Goal: Communication & Community: Ask a question

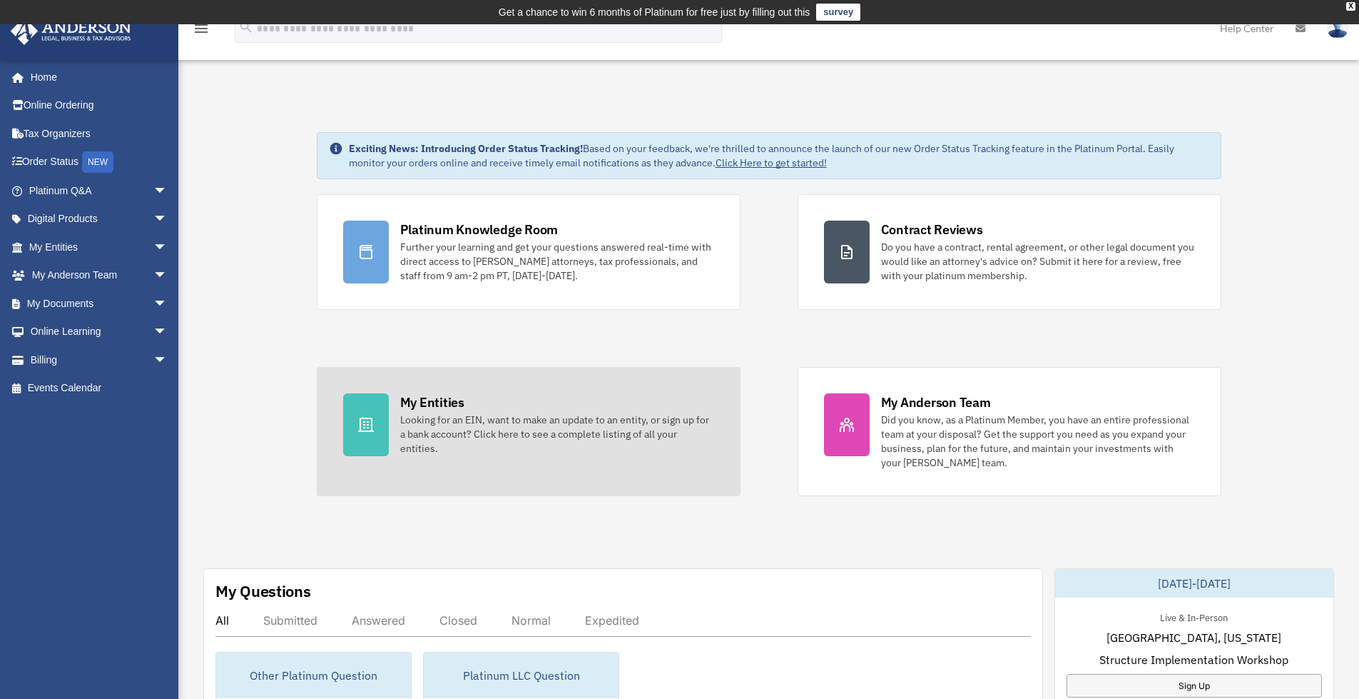
click at [450, 403] on div "My Entities" at bounding box center [432, 402] width 64 height 18
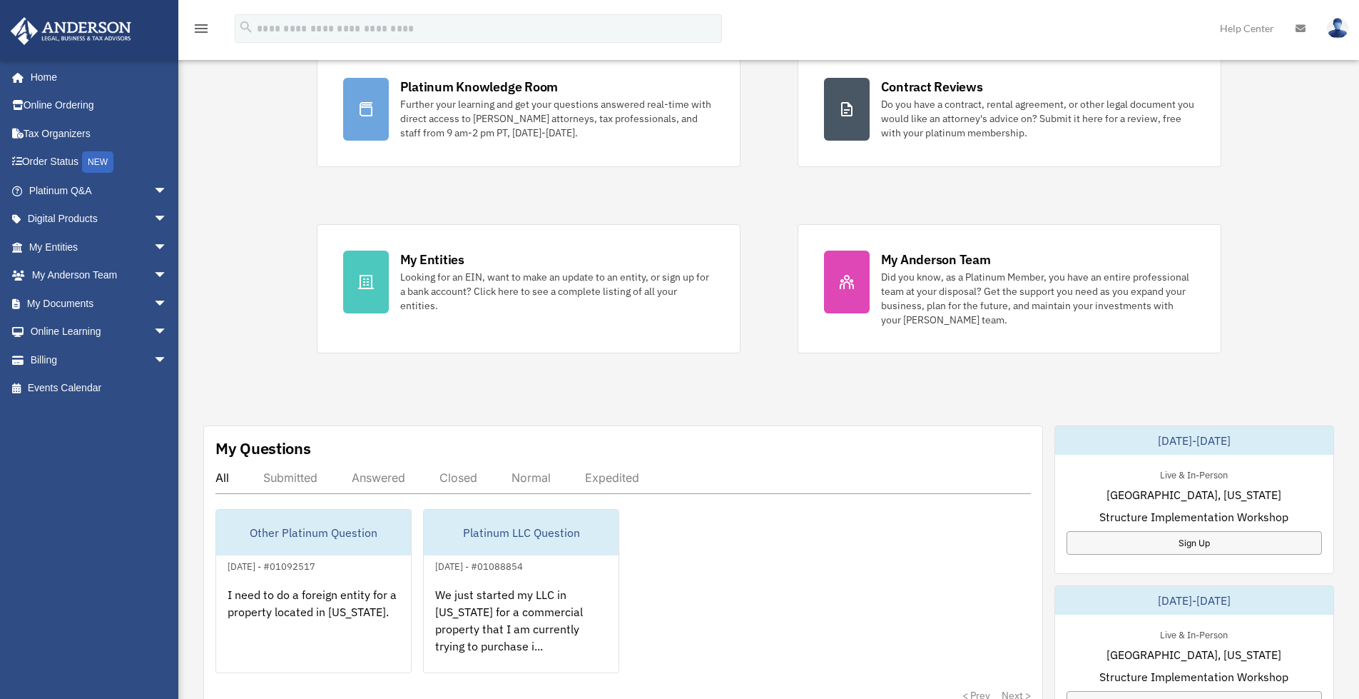
scroll to position [214, 0]
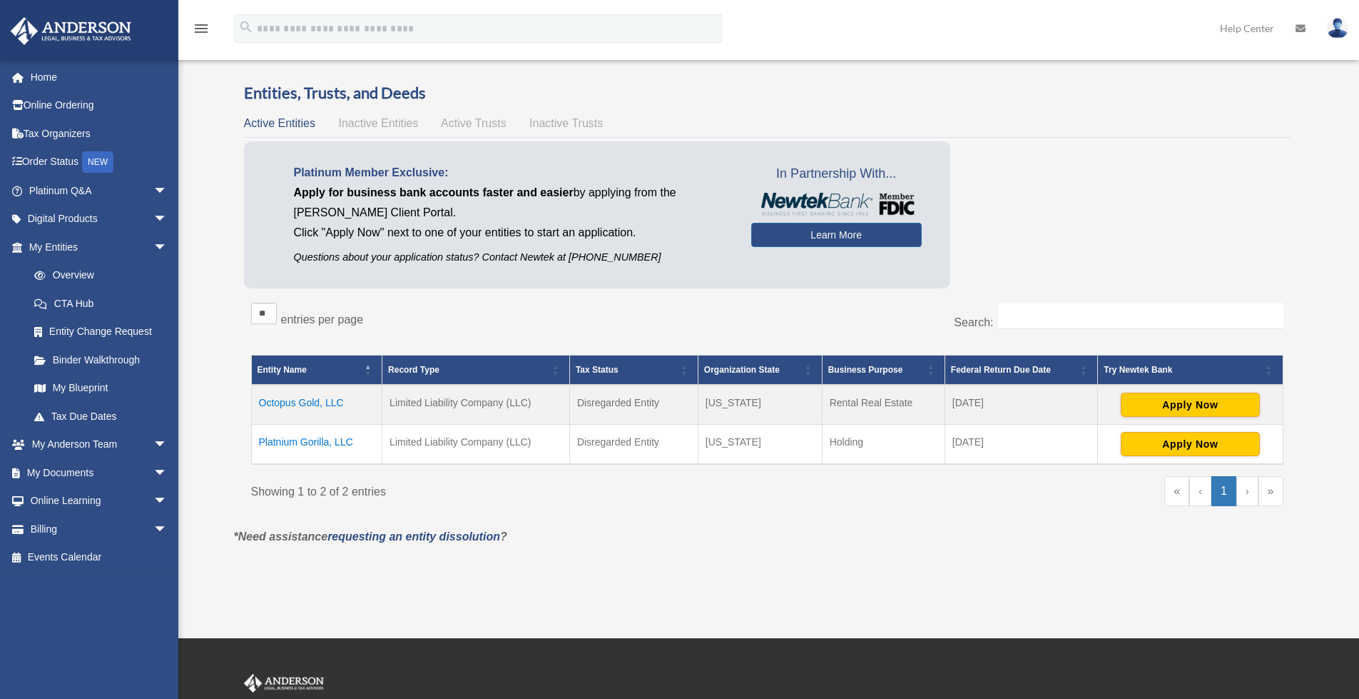
scroll to position [71, 0]
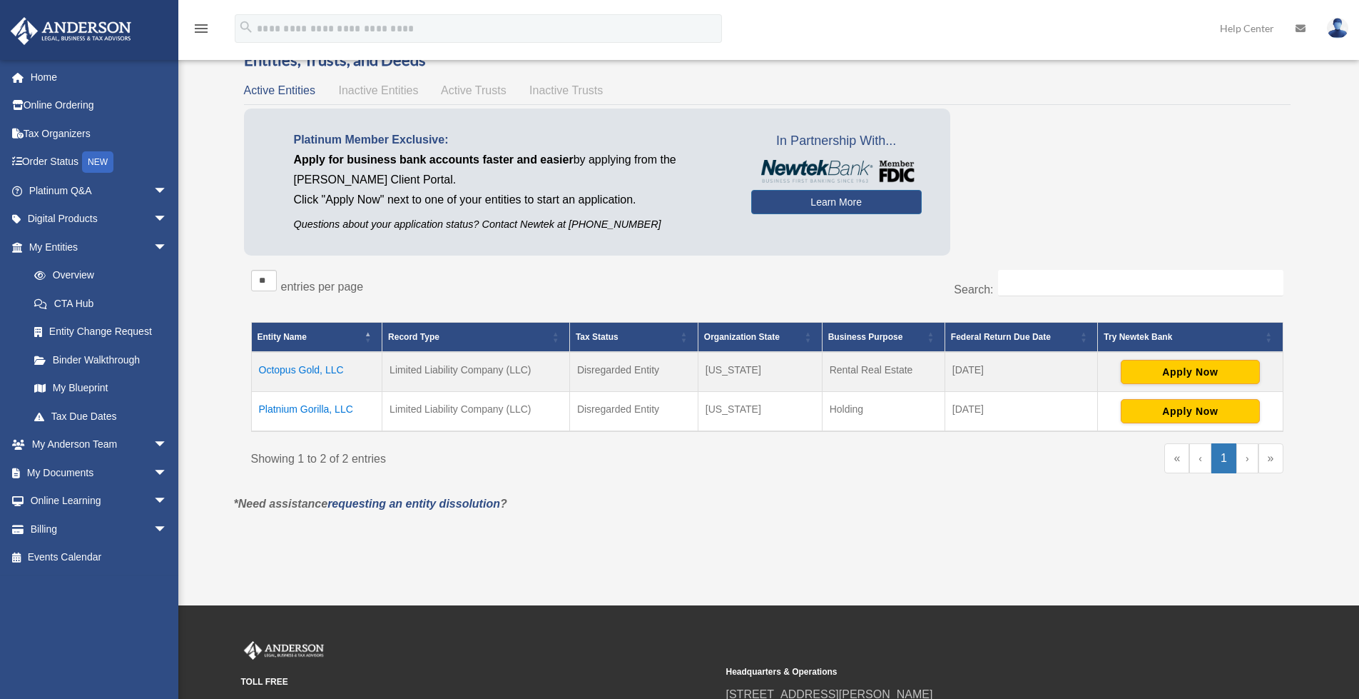
click at [293, 367] on td "Octopus Gold, LLC" at bounding box center [316, 372] width 131 height 40
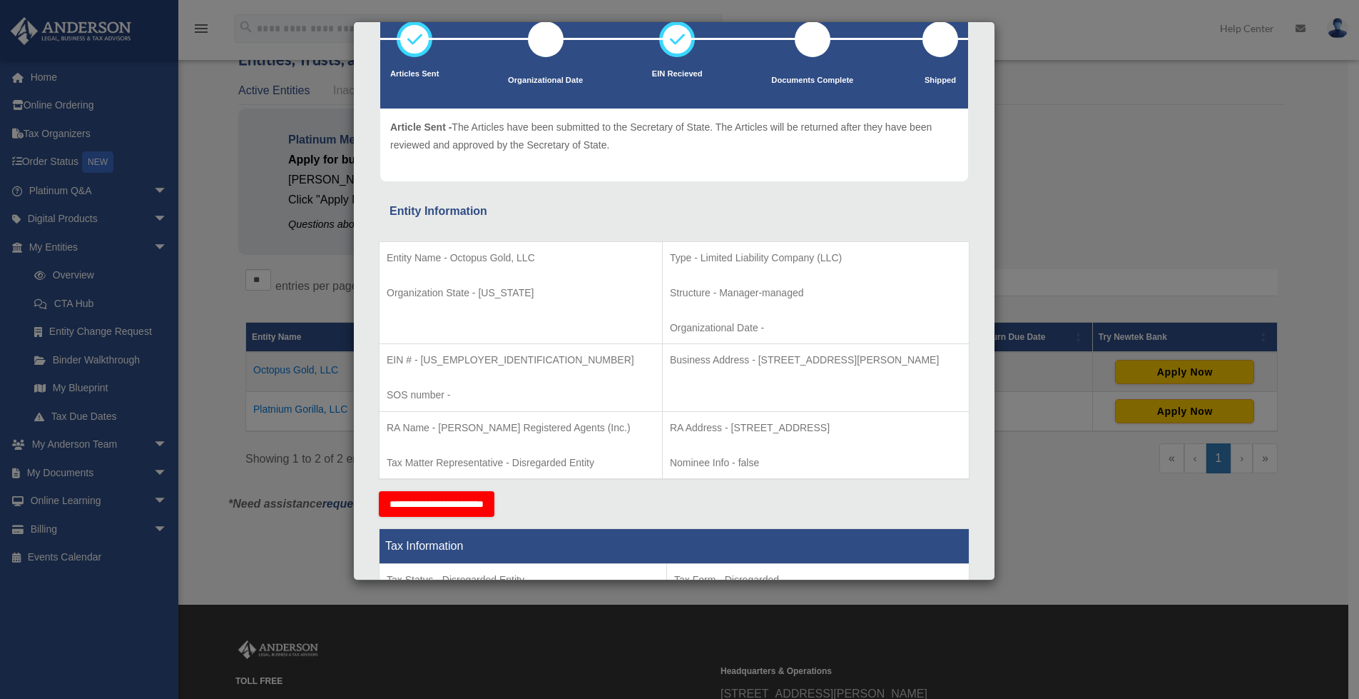
scroll to position [0, 0]
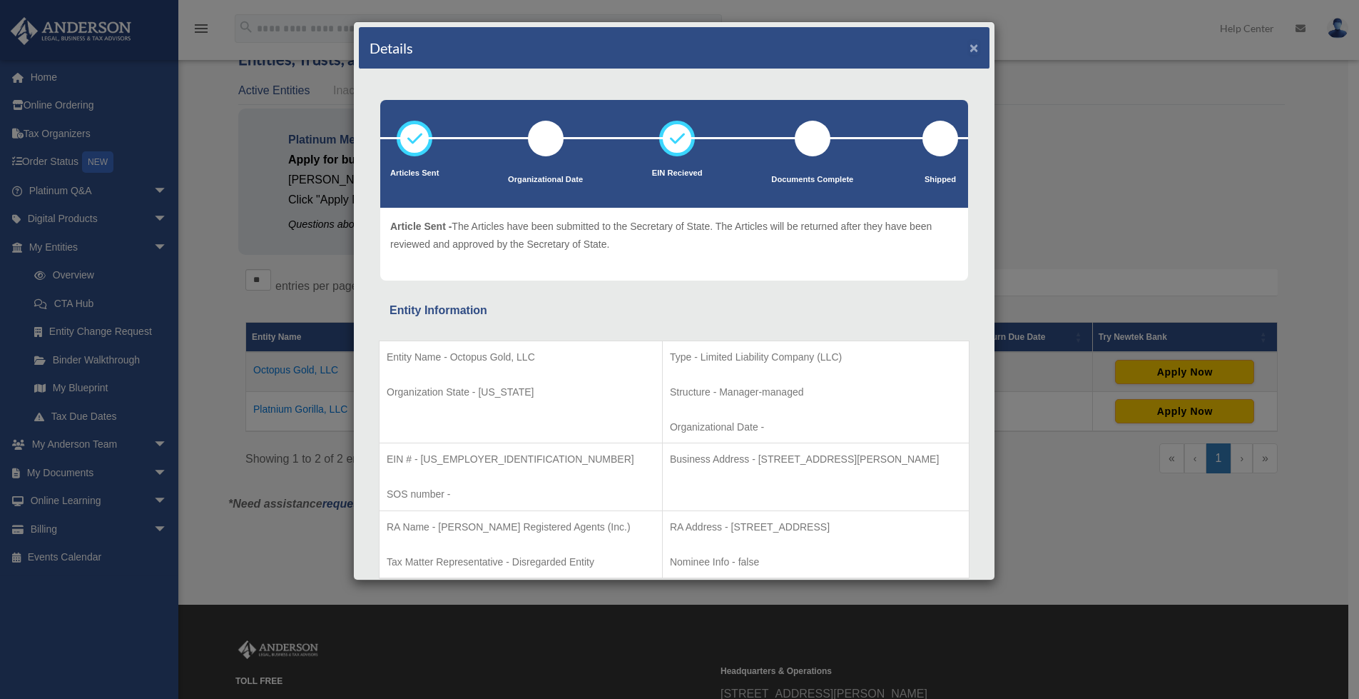
click at [970, 46] on button "×" at bounding box center [974, 47] width 9 height 15
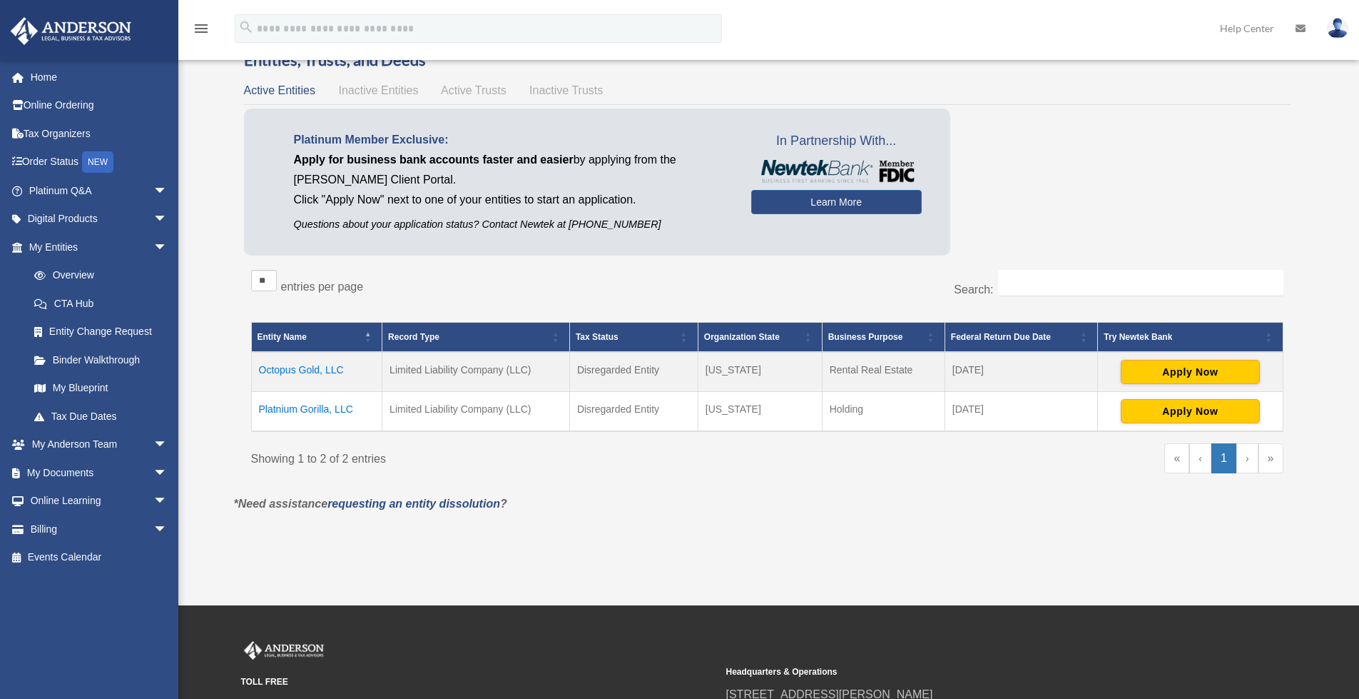
click at [300, 406] on td "Platnium Gorilla, LLC" at bounding box center [316, 412] width 131 height 40
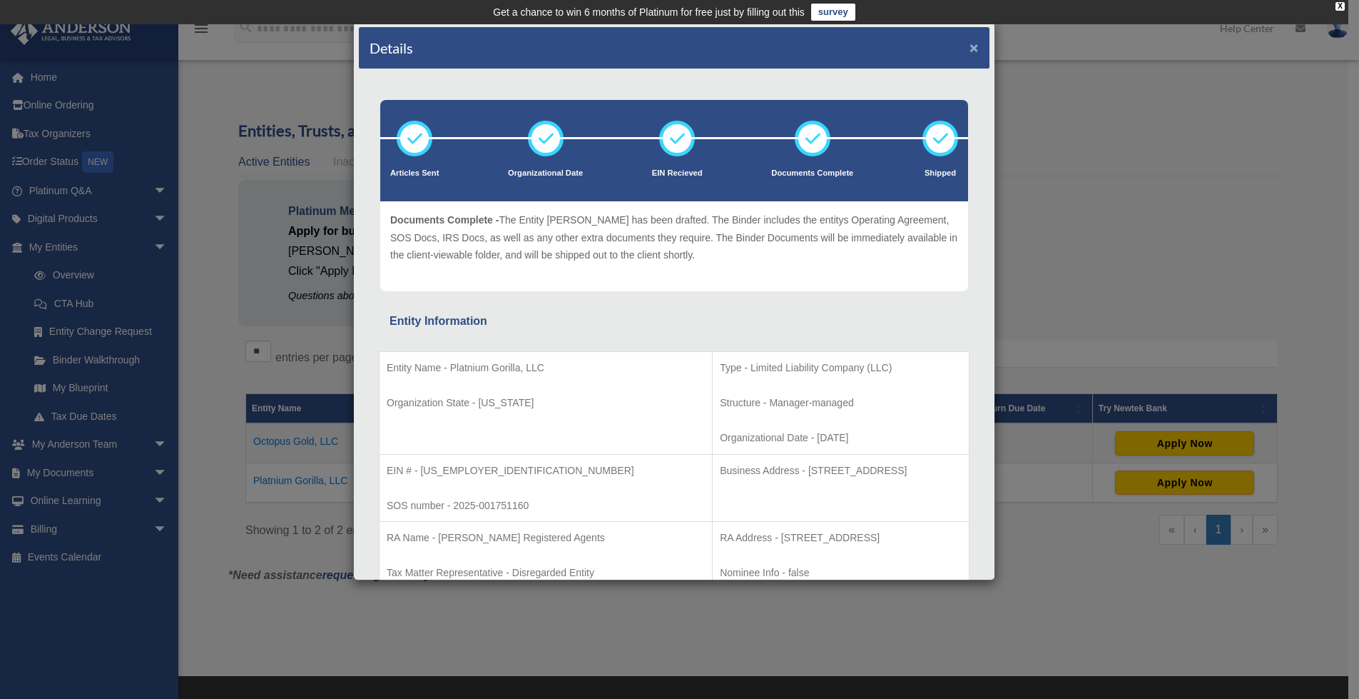
click at [970, 41] on button "×" at bounding box center [974, 47] width 9 height 15
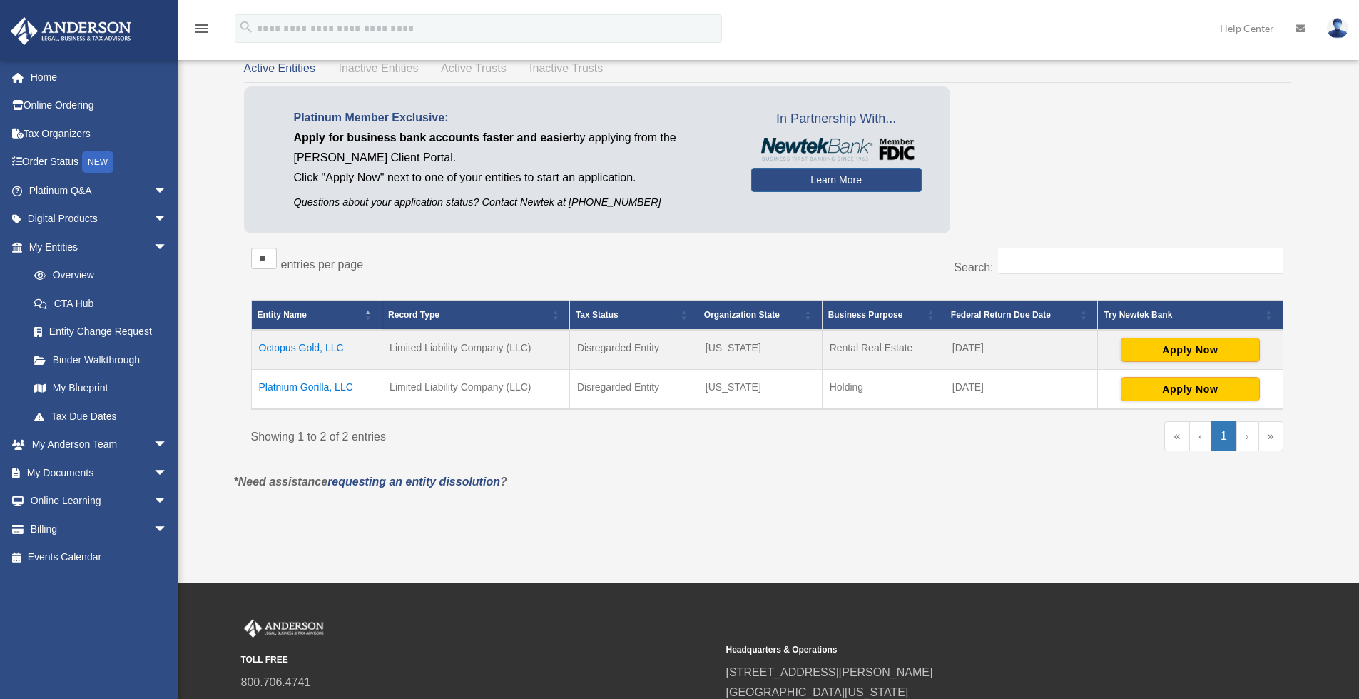
scroll to position [71, 0]
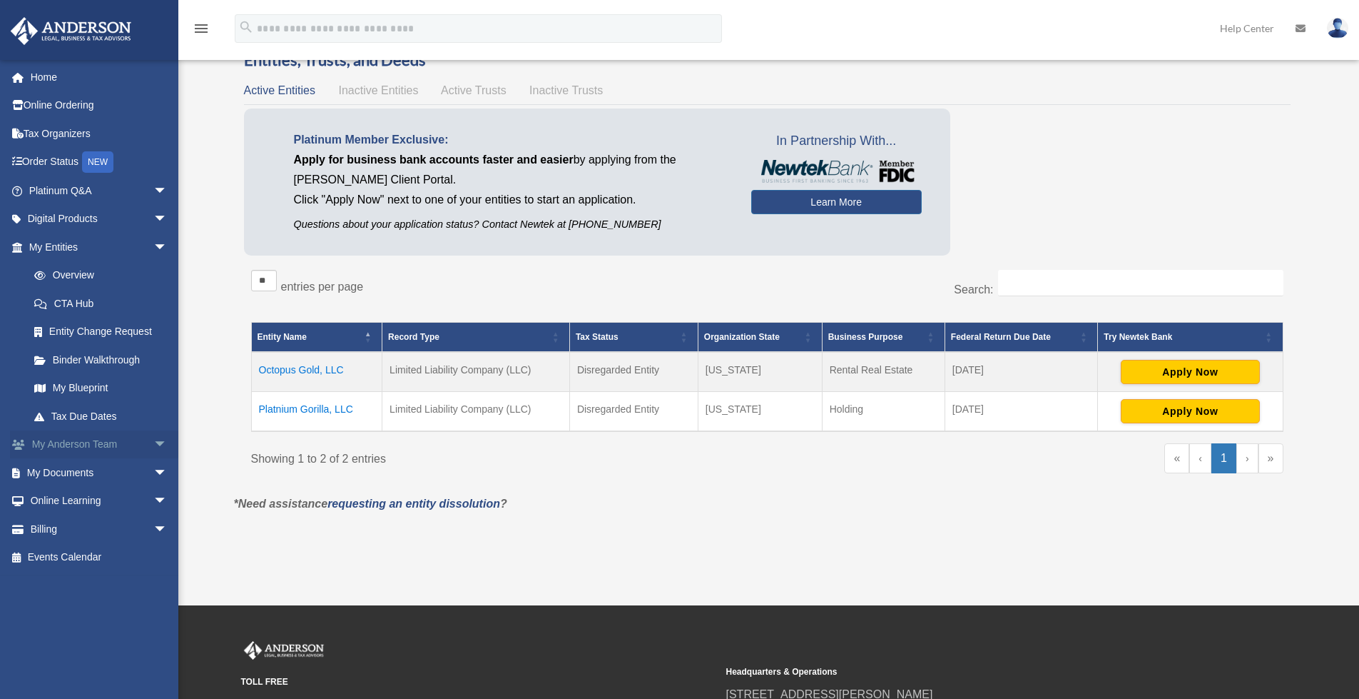
click at [153, 437] on span "arrow_drop_down" at bounding box center [167, 444] width 29 height 29
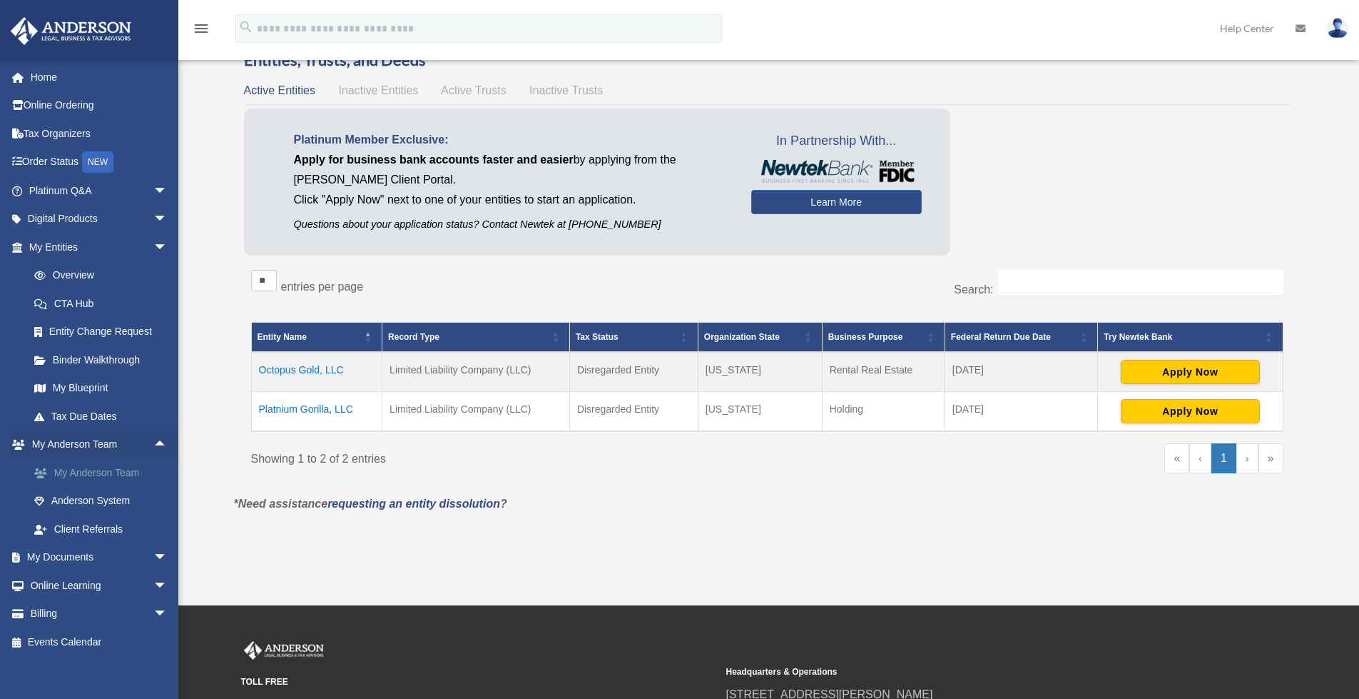
click at [98, 472] on link "My Anderson Team" at bounding box center [104, 472] width 169 height 29
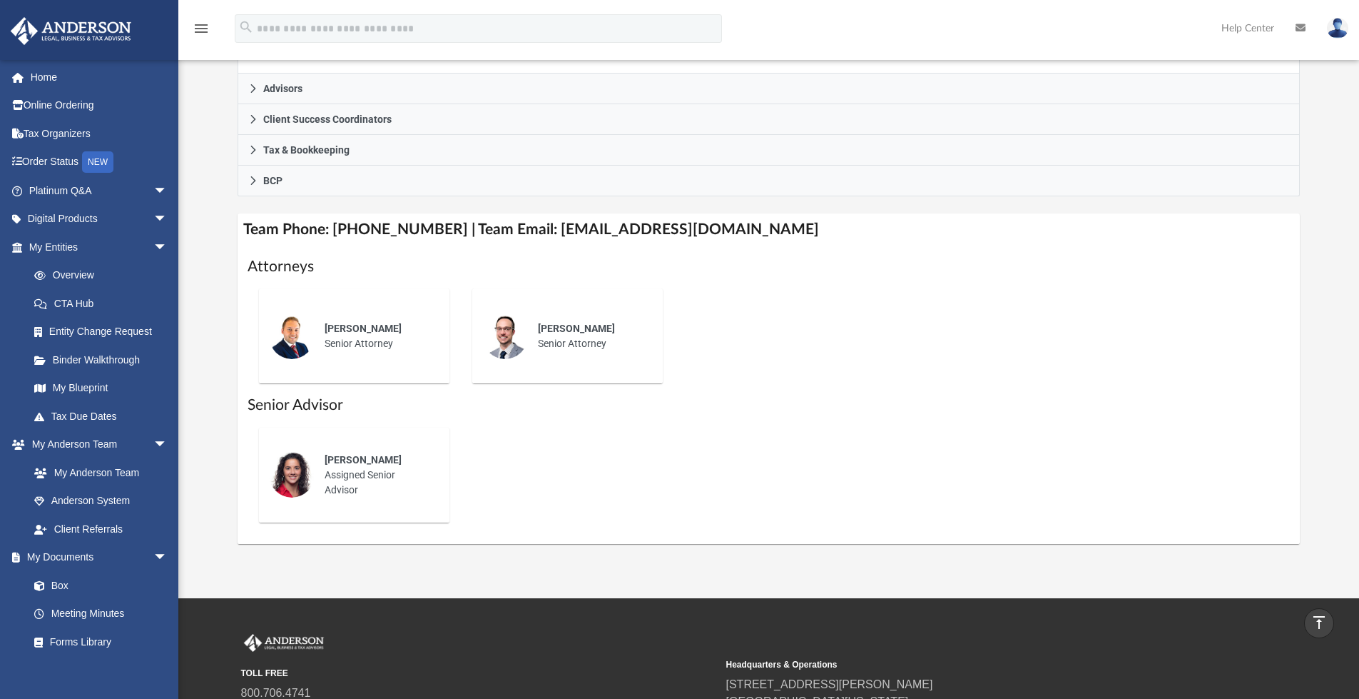
scroll to position [428, 0]
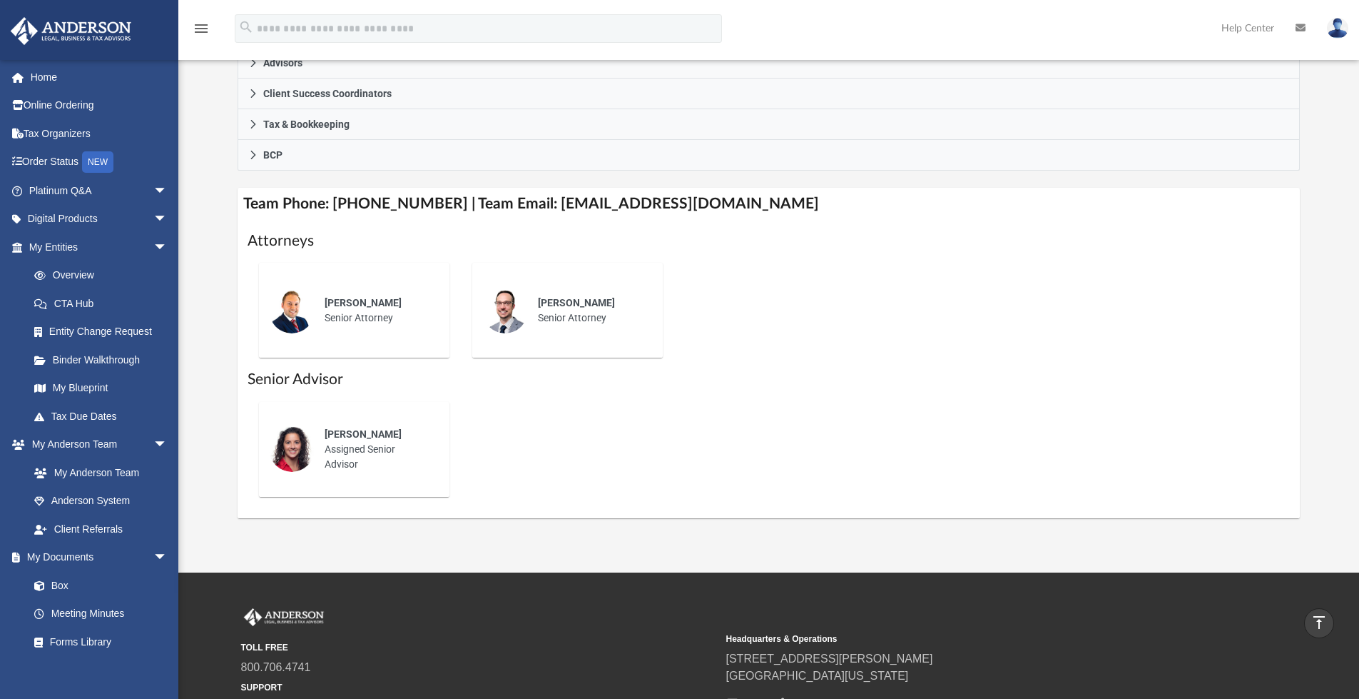
click at [327, 435] on span "Leah Pocoroba" at bounding box center [363, 433] width 77 height 11
click at [303, 444] on img at bounding box center [292, 449] width 46 height 46
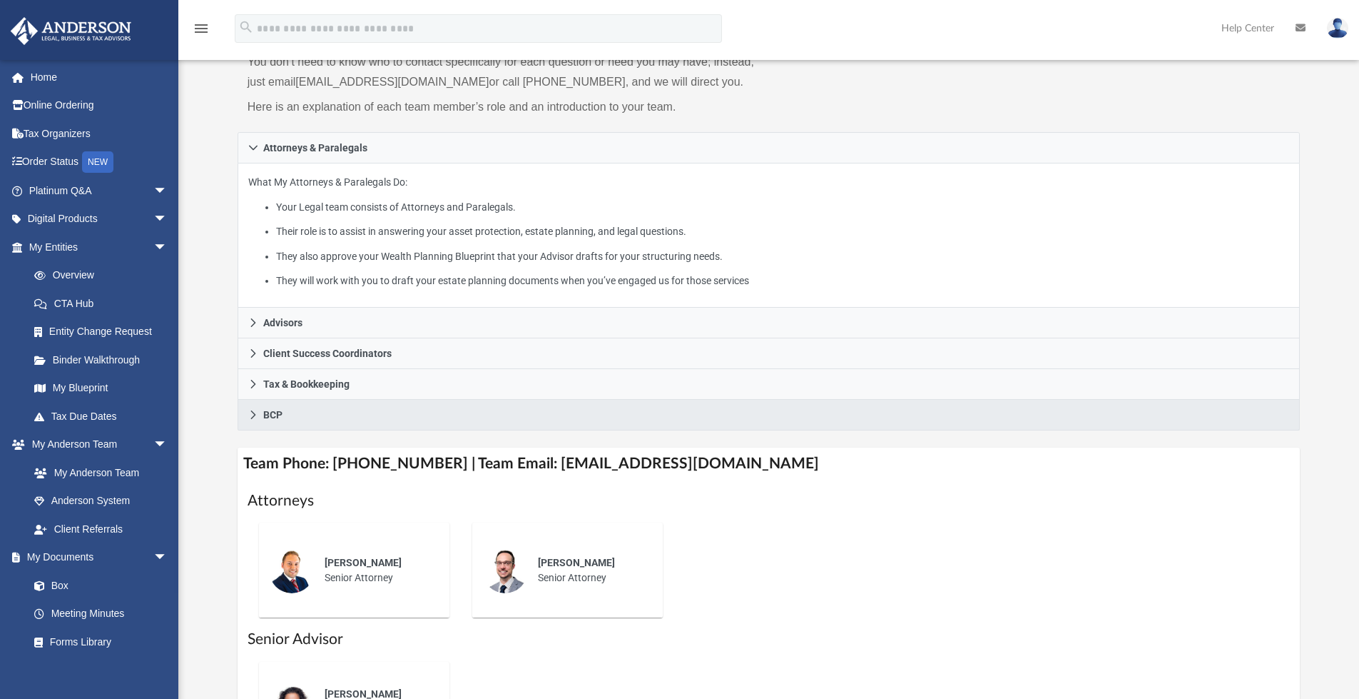
scroll to position [143, 0]
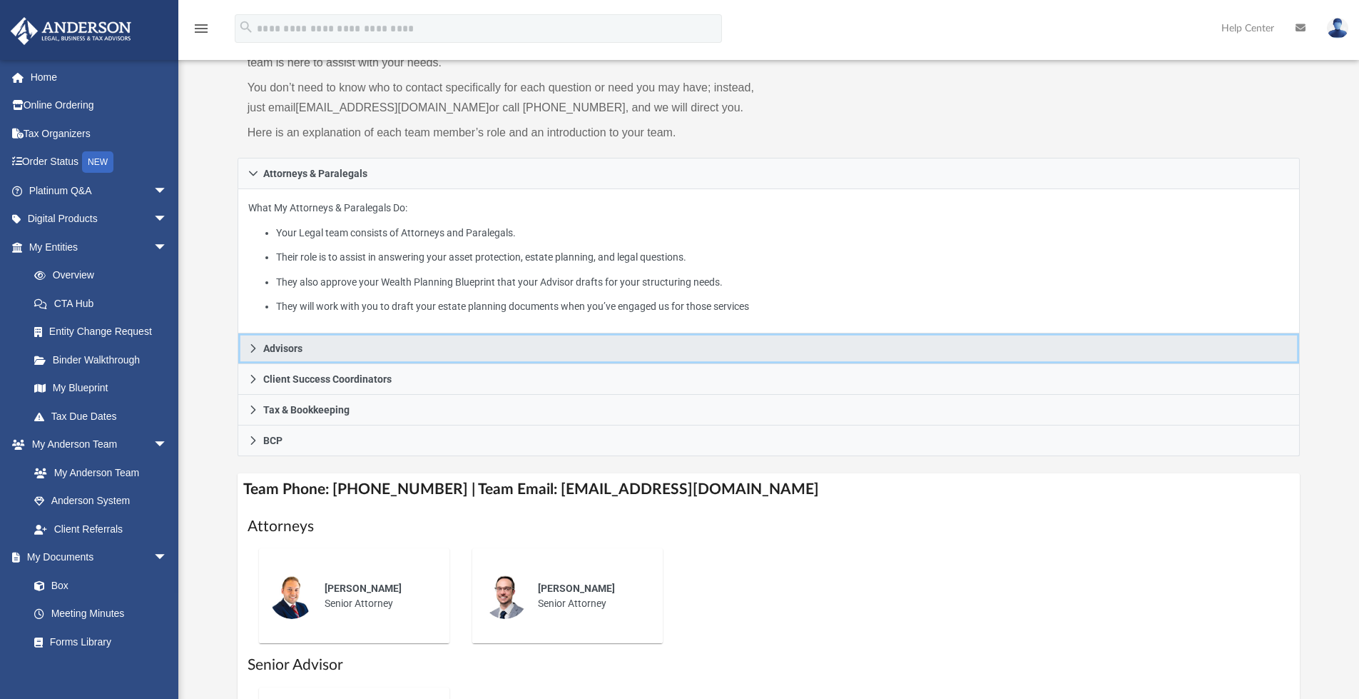
click at [256, 354] on link "Advisors" at bounding box center [769, 348] width 1063 height 31
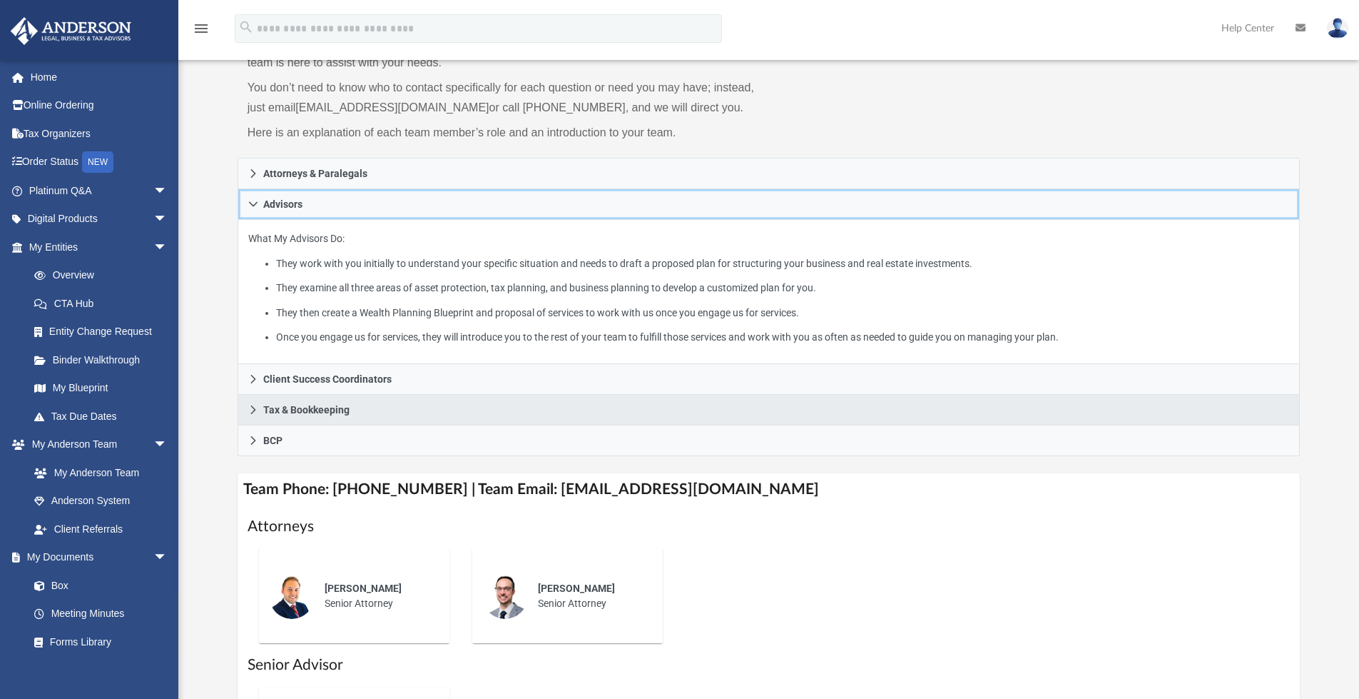
scroll to position [0, 0]
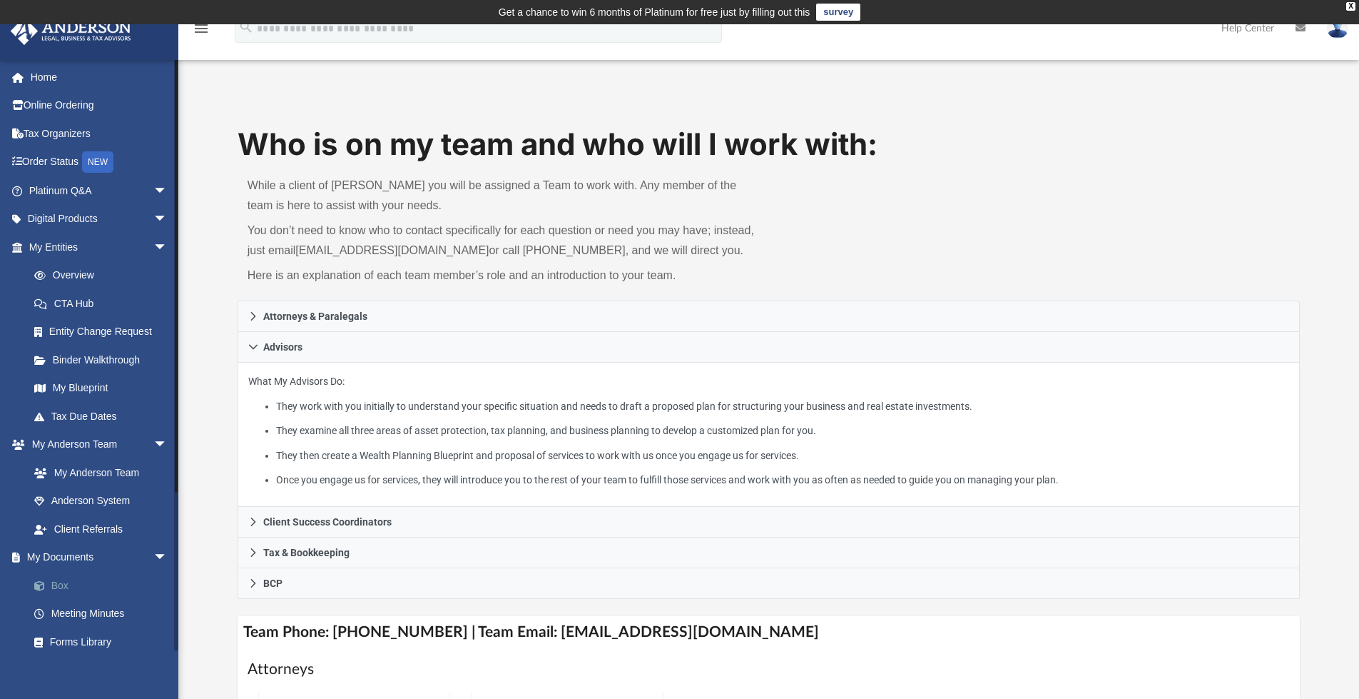
click at [54, 584] on link "Box" at bounding box center [104, 585] width 169 height 29
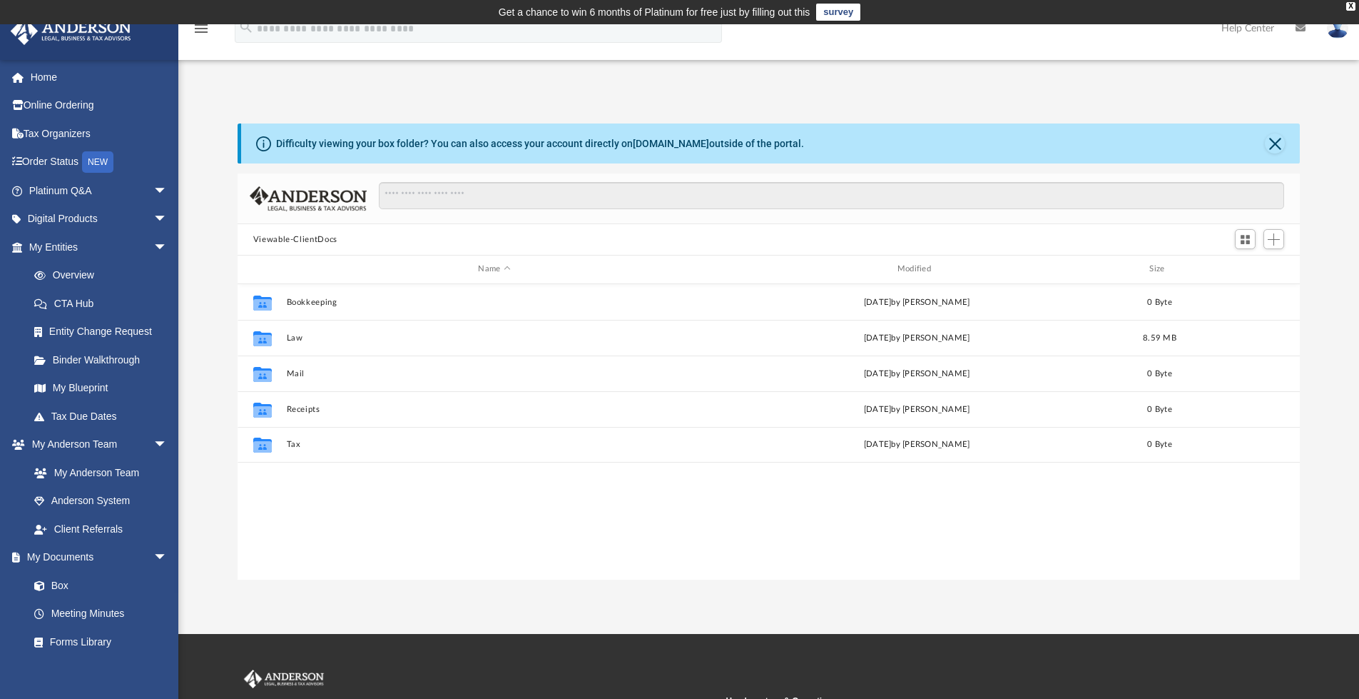
scroll to position [314, 1052]
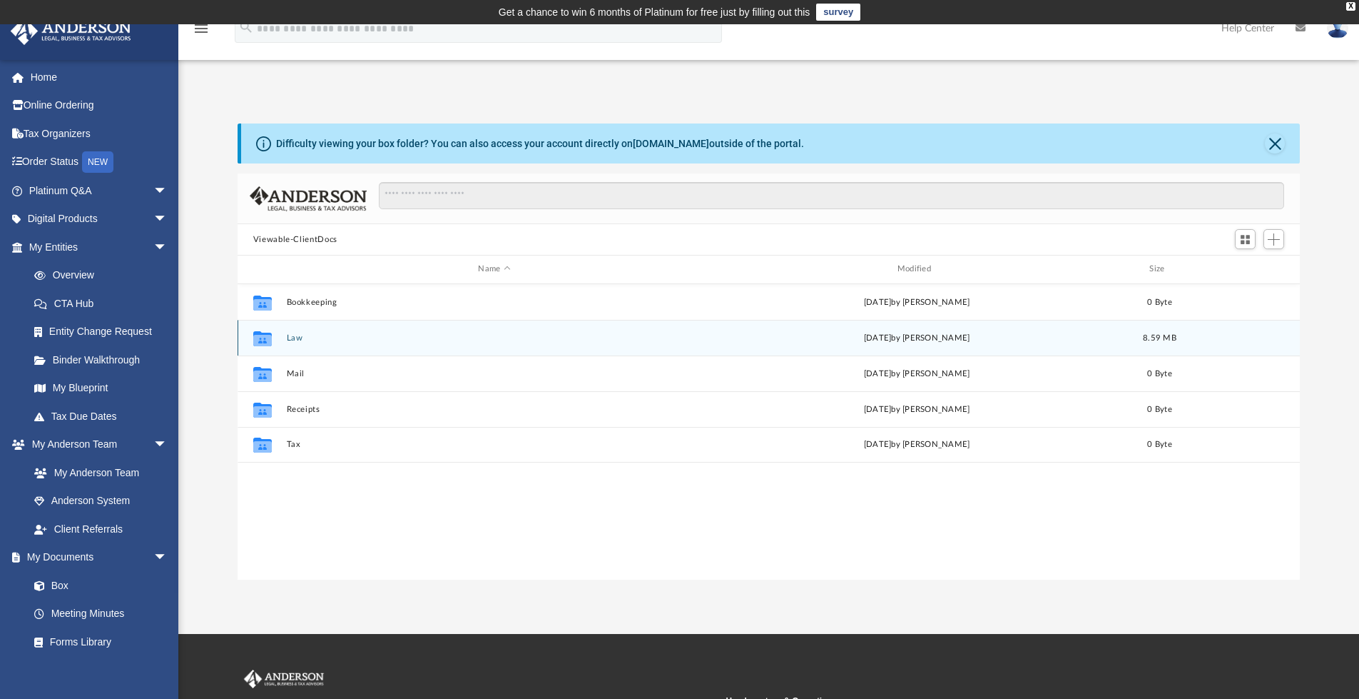
click at [293, 336] on button "Law" at bounding box center [494, 337] width 416 height 9
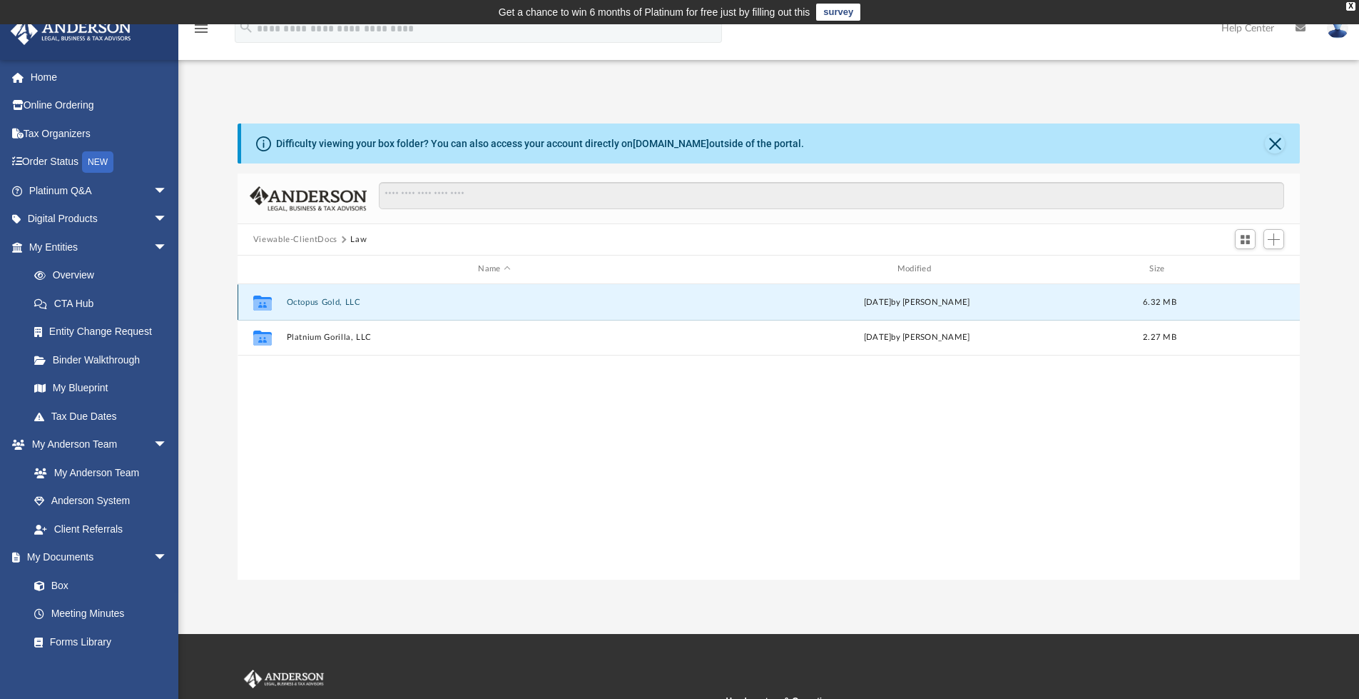
click at [290, 302] on button "Octopus Gold, LLC" at bounding box center [494, 302] width 416 height 9
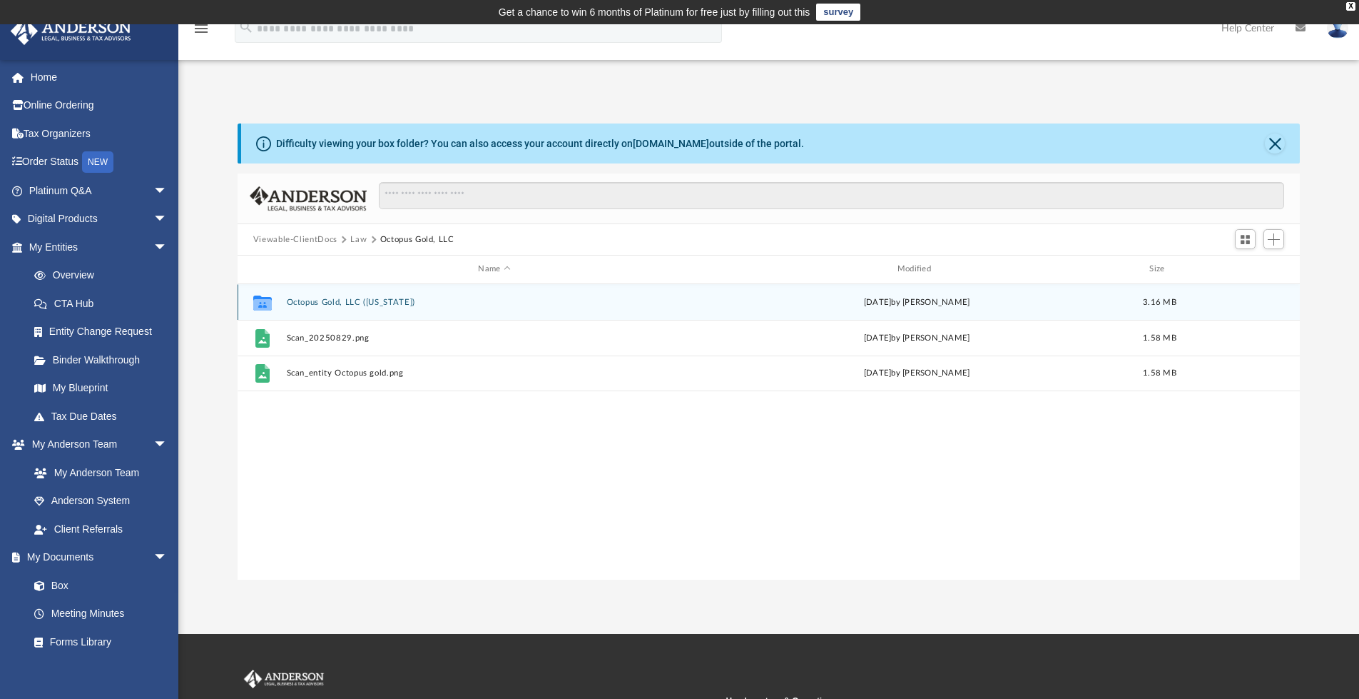
click at [324, 300] on button "Octopus Gold, LLC (Florida)" at bounding box center [494, 302] width 416 height 9
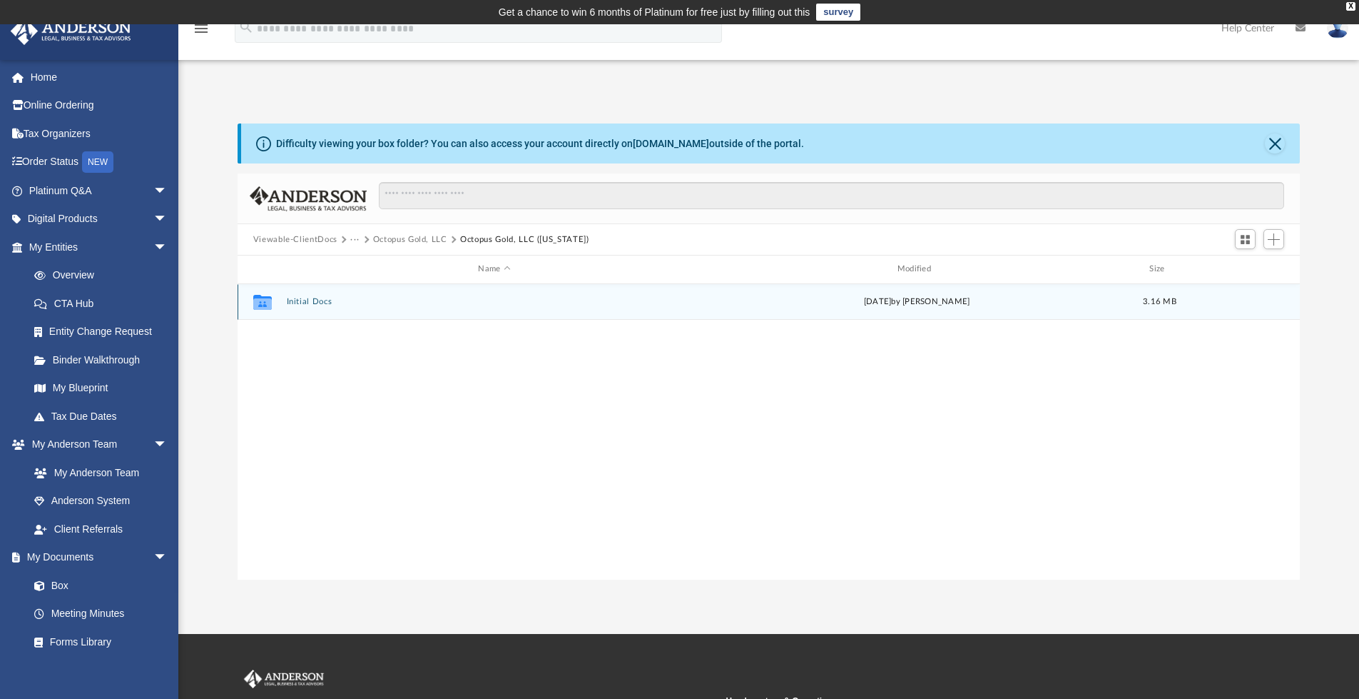
click at [318, 297] on button "Initial Docs" at bounding box center [494, 301] width 416 height 9
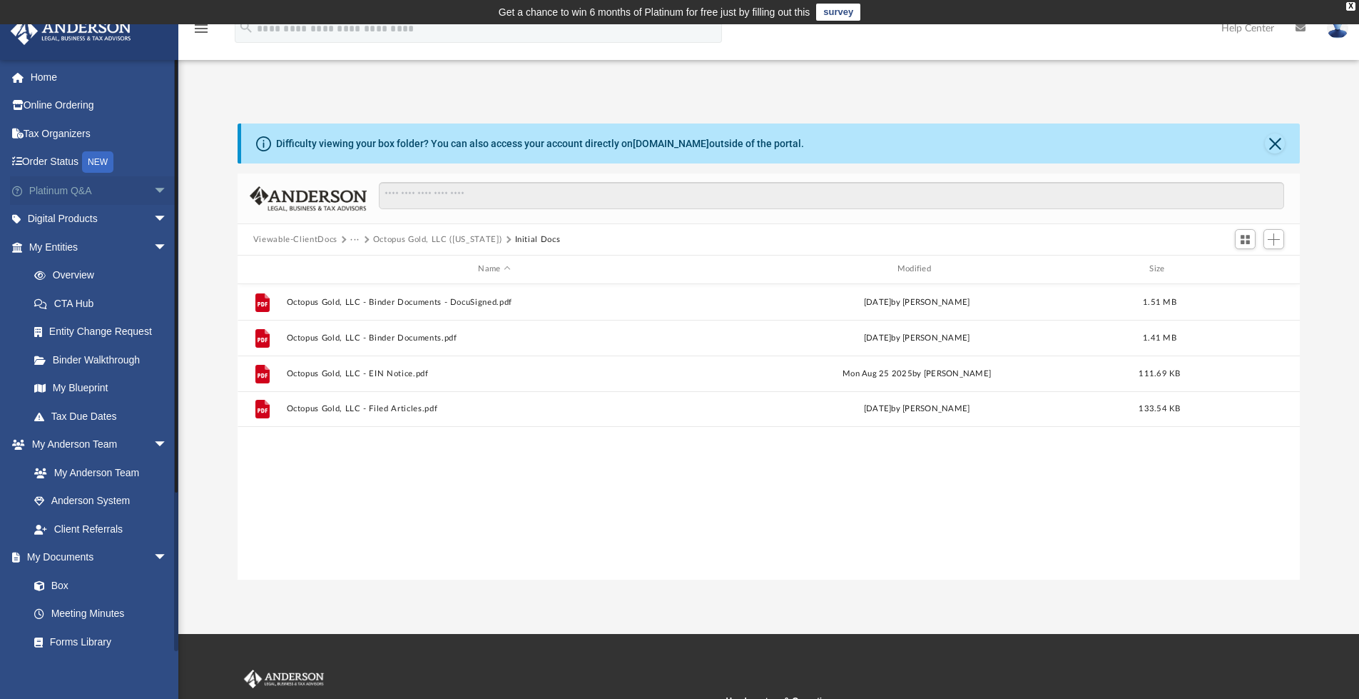
click at [153, 188] on span "arrow_drop_down" at bounding box center [167, 190] width 29 height 29
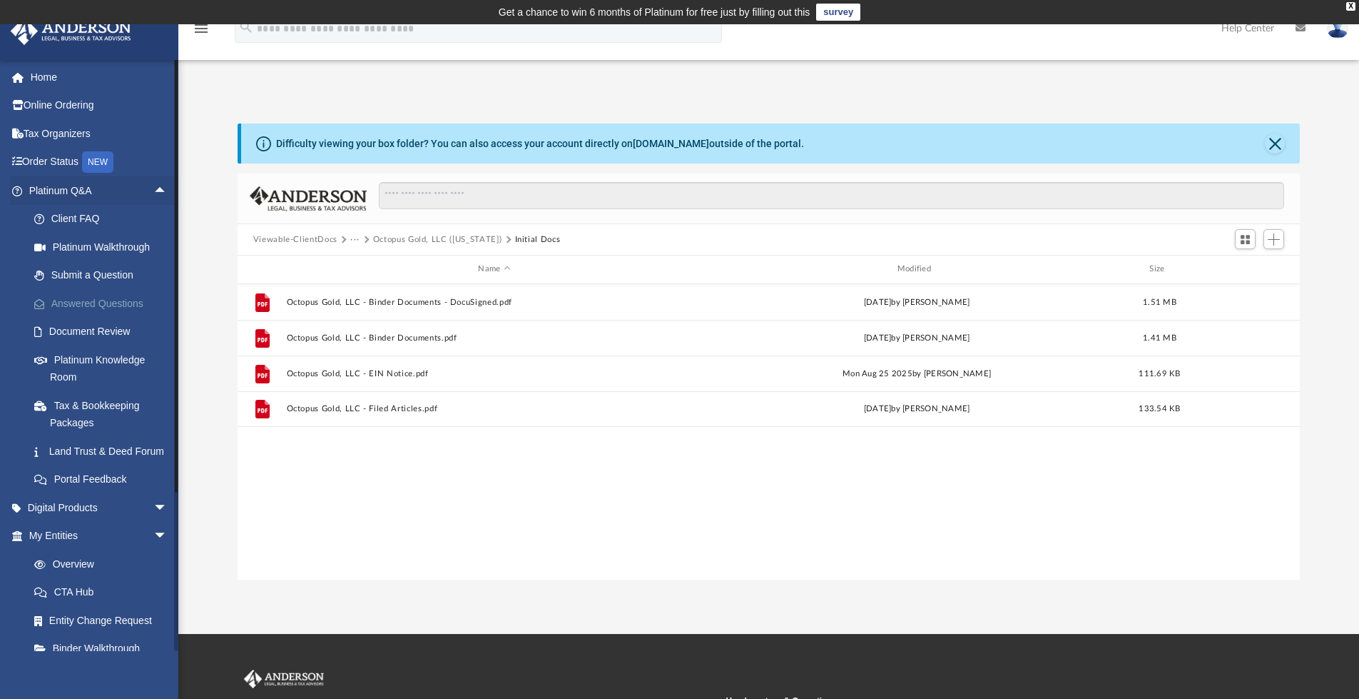
click at [75, 297] on link "Answered Questions" at bounding box center [104, 303] width 169 height 29
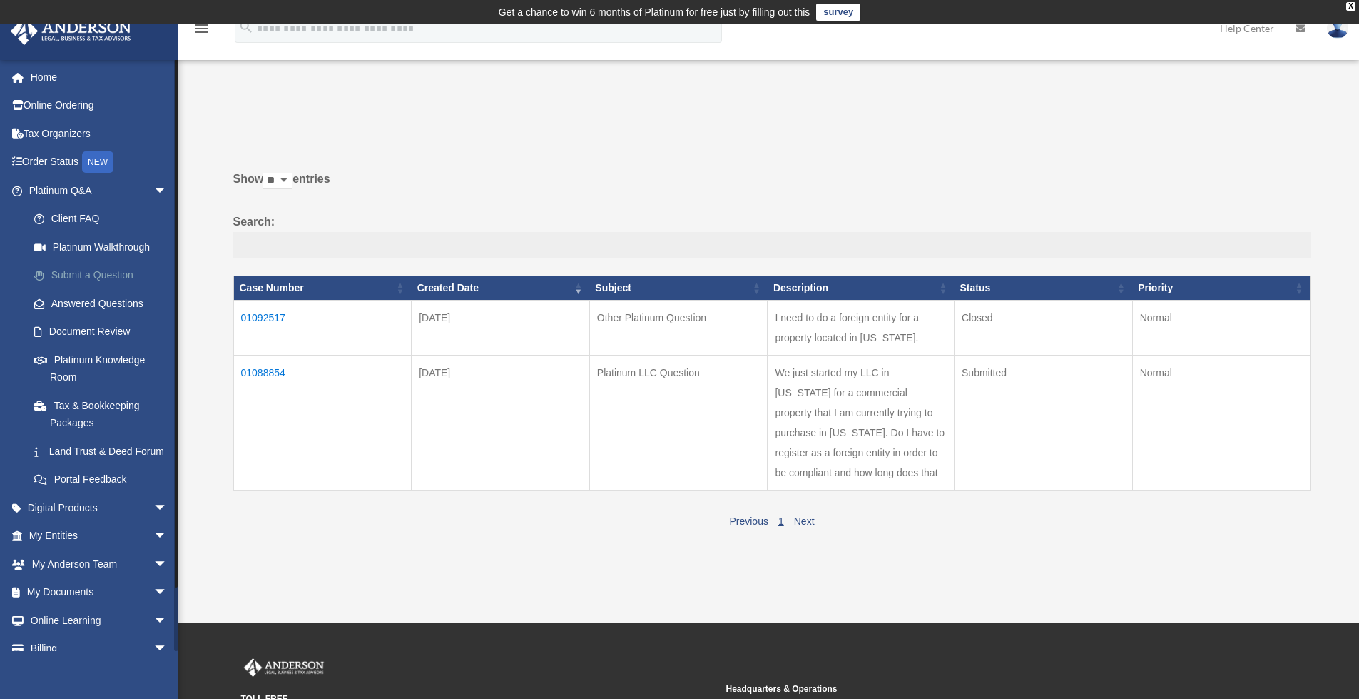
click at [86, 278] on link "Submit a Question" at bounding box center [104, 275] width 169 height 29
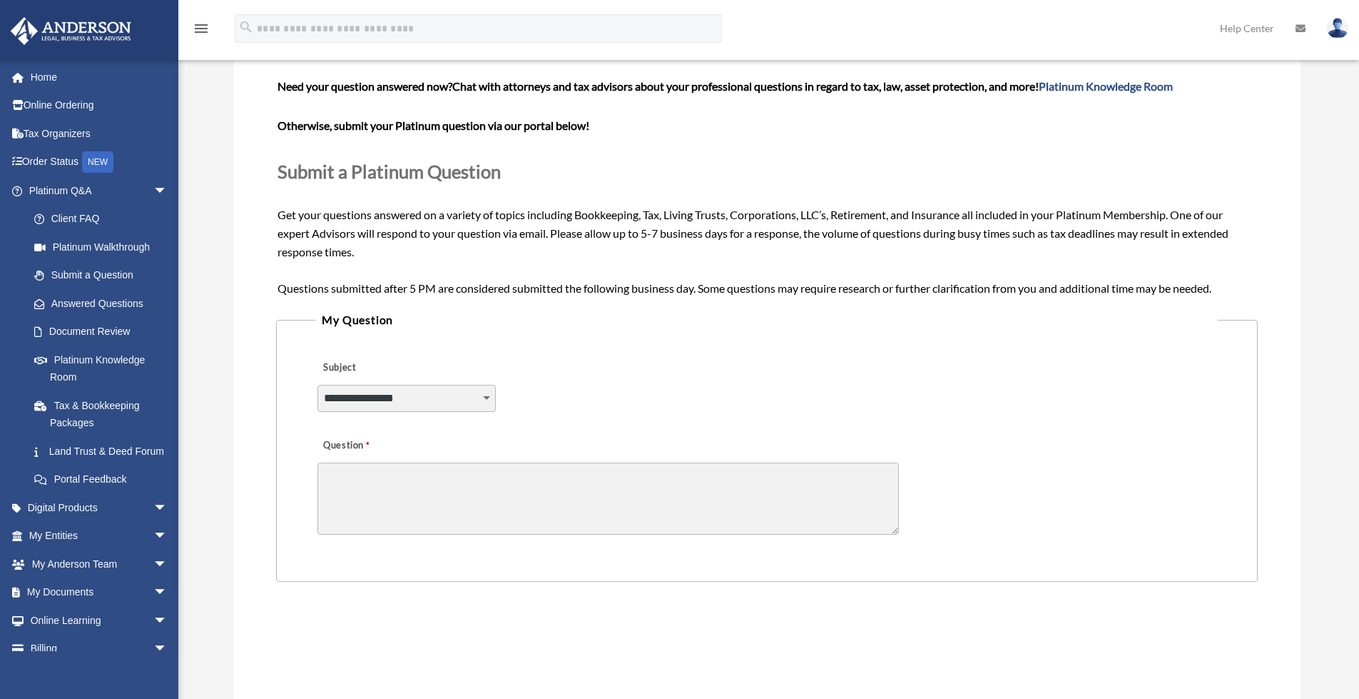
scroll to position [143, 0]
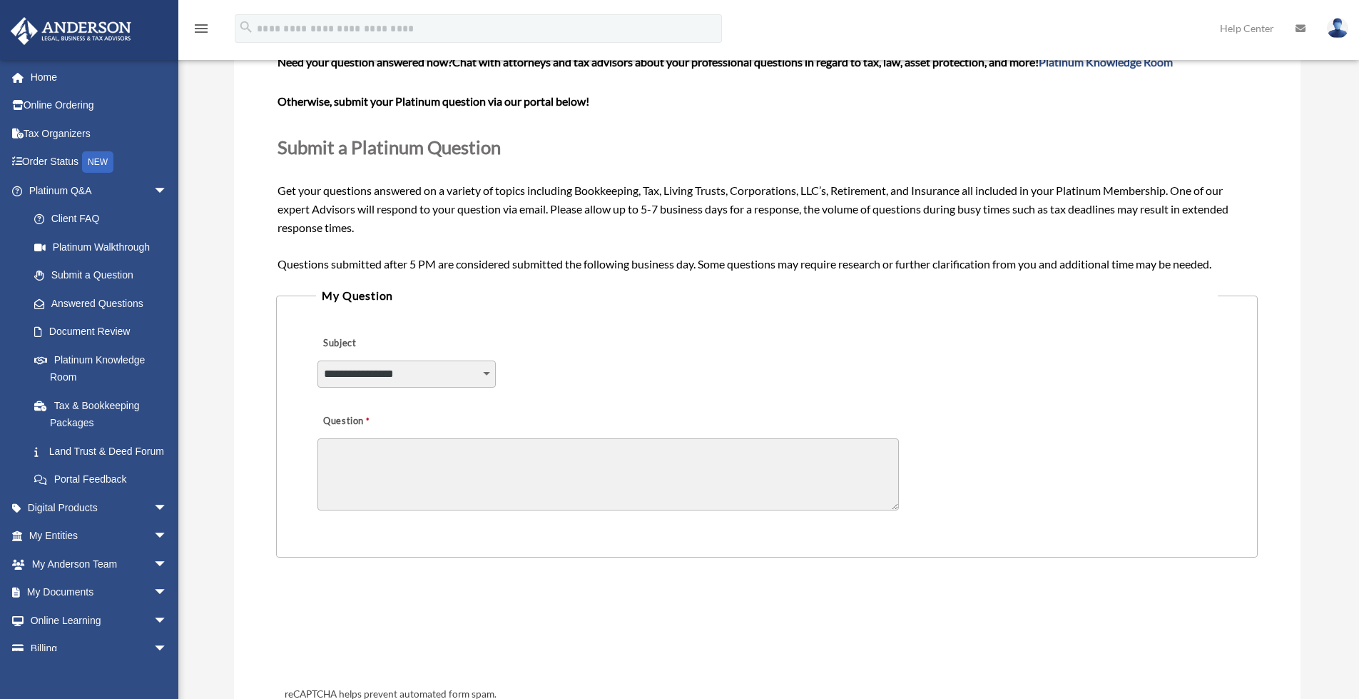
click at [493, 377] on select "**********" at bounding box center [407, 373] width 178 height 27
select select "******"
click at [318, 360] on select "**********" at bounding box center [407, 373] width 178 height 27
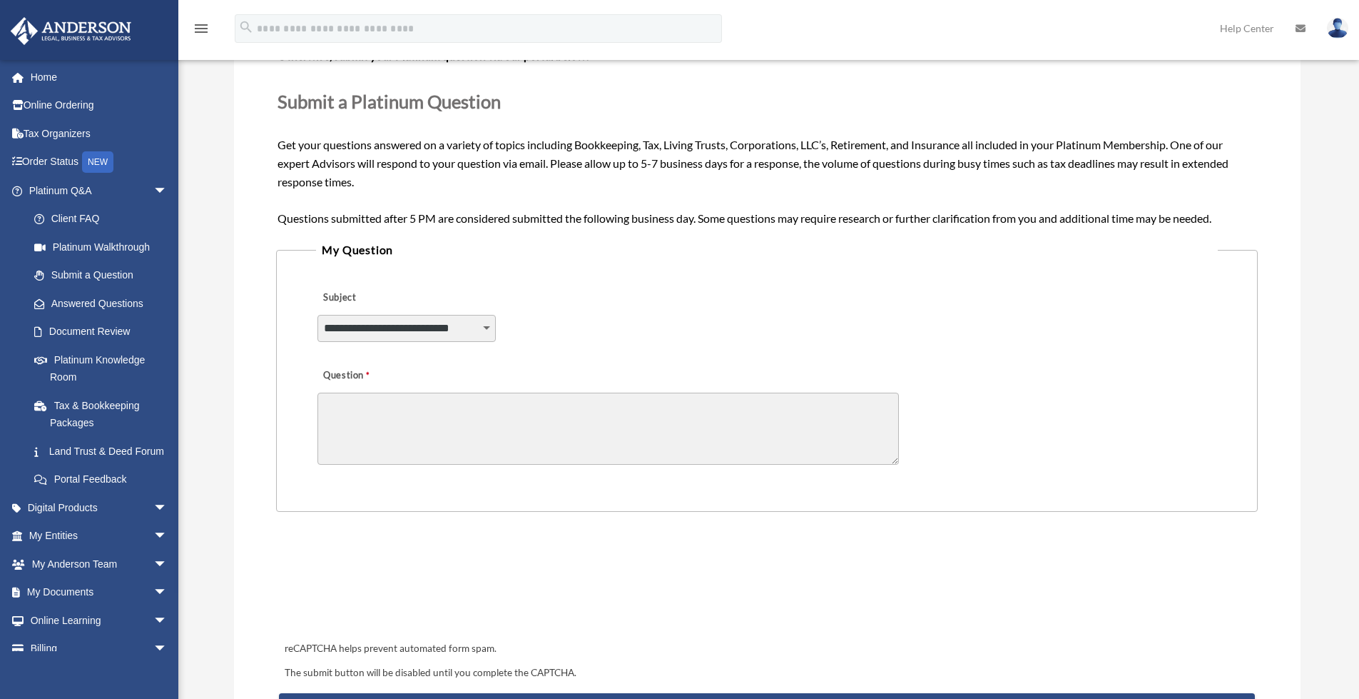
scroll to position [214, 0]
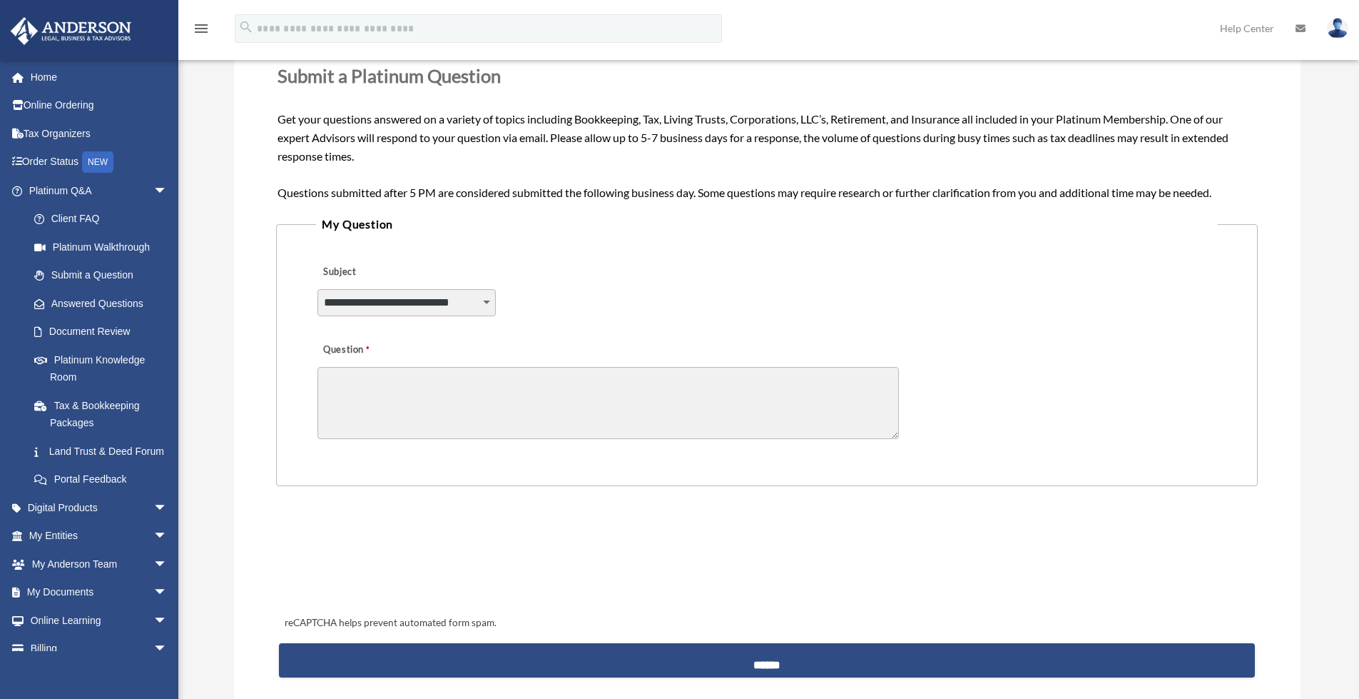
click at [376, 391] on textarea "Question" at bounding box center [609, 403] width 582 height 72
type textarea "*"
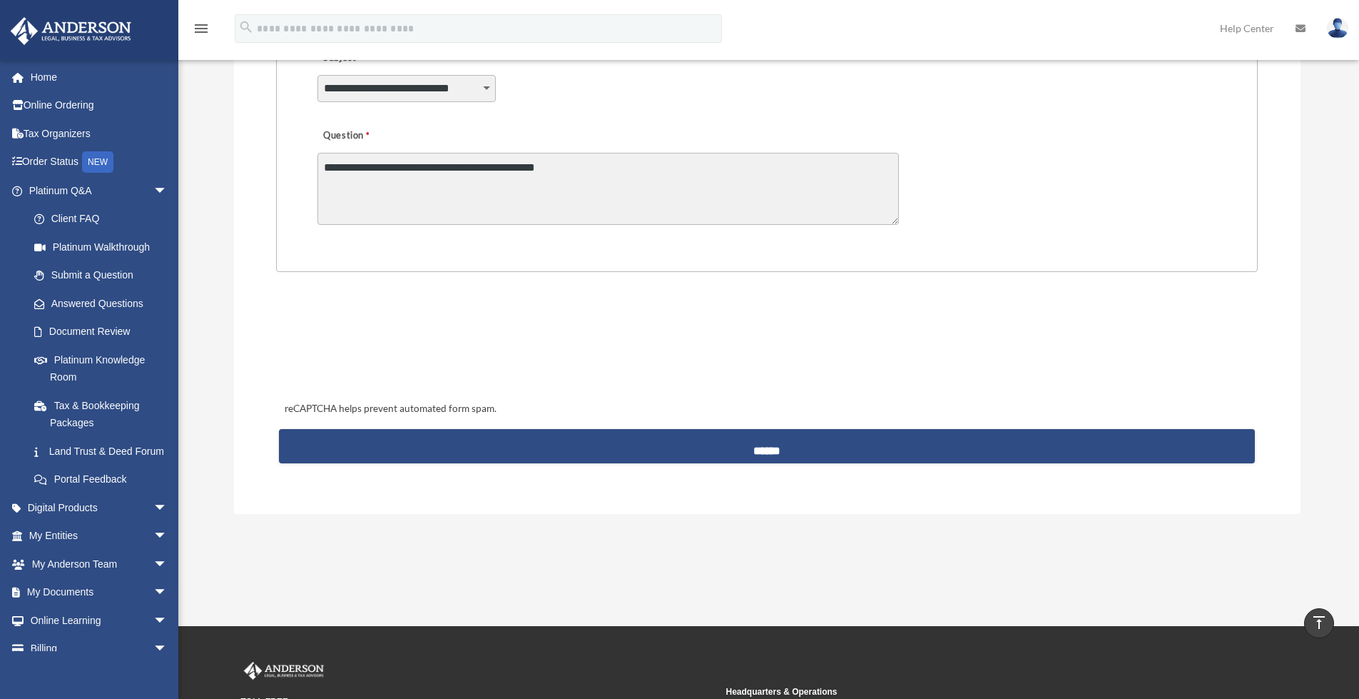
scroll to position [500, 0]
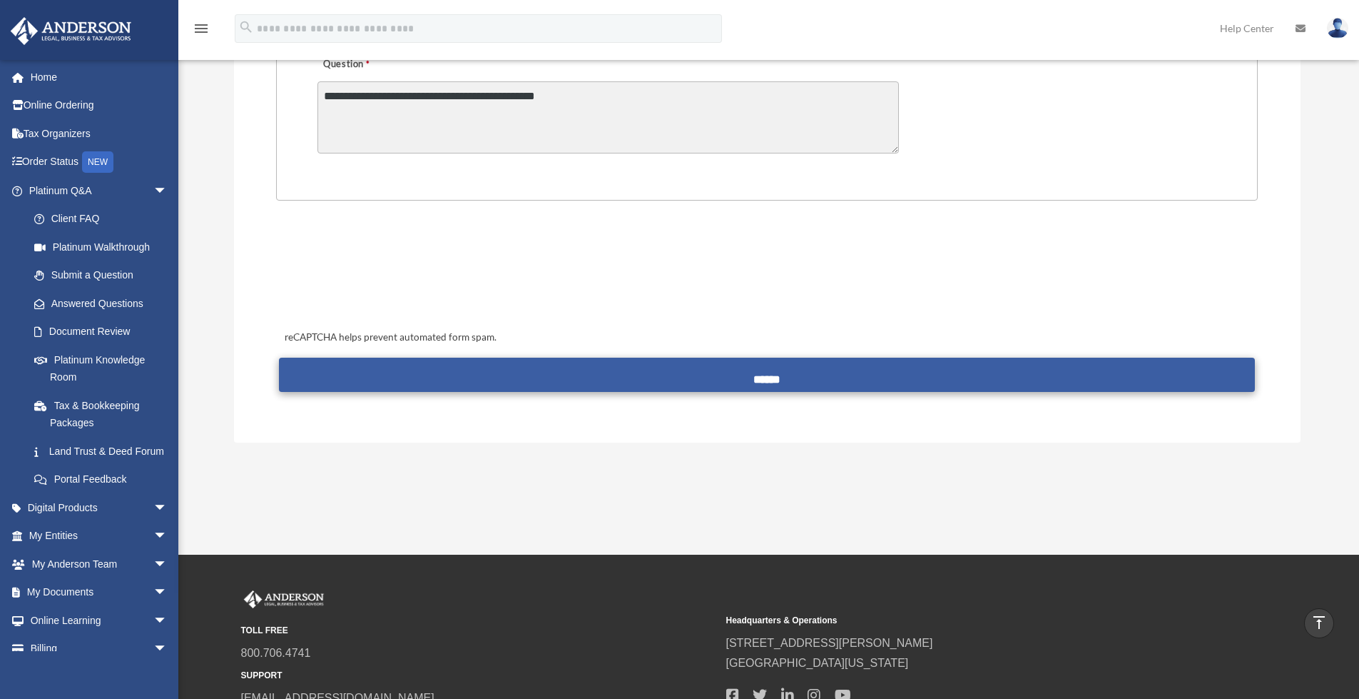
type textarea "**********"
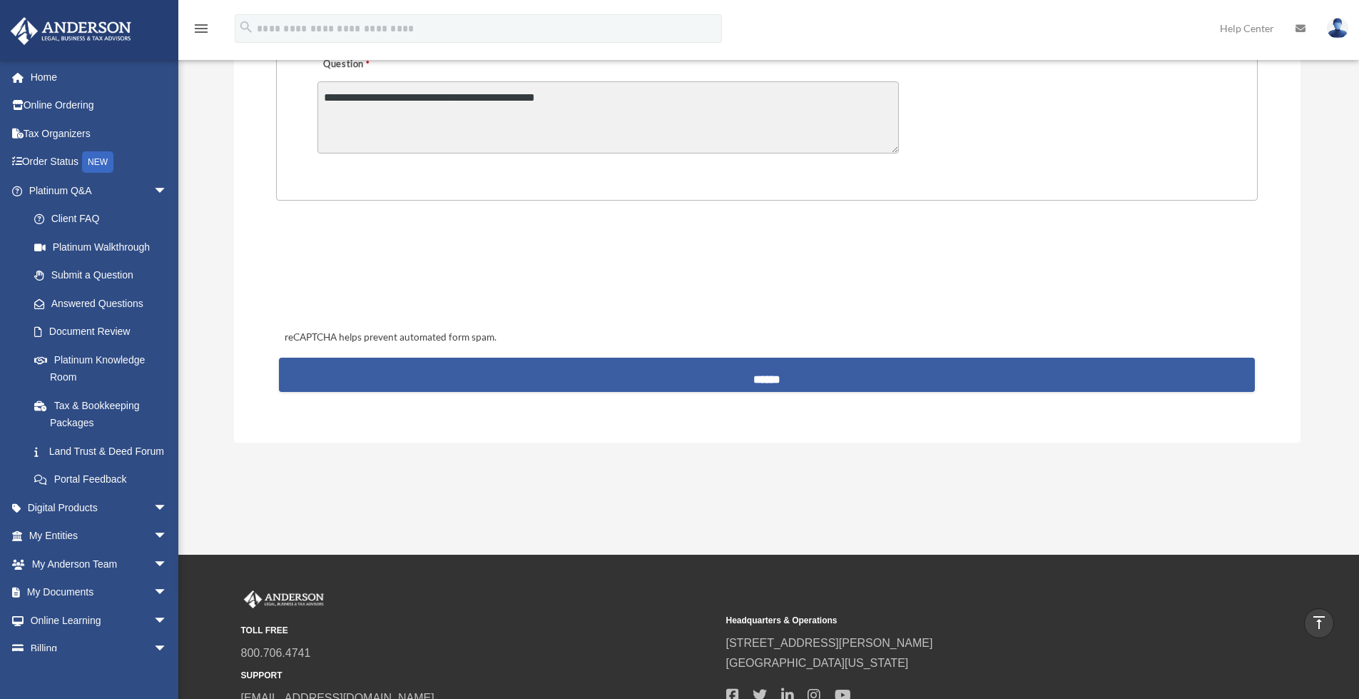
click at [764, 383] on input "******" at bounding box center [766, 375] width 975 height 34
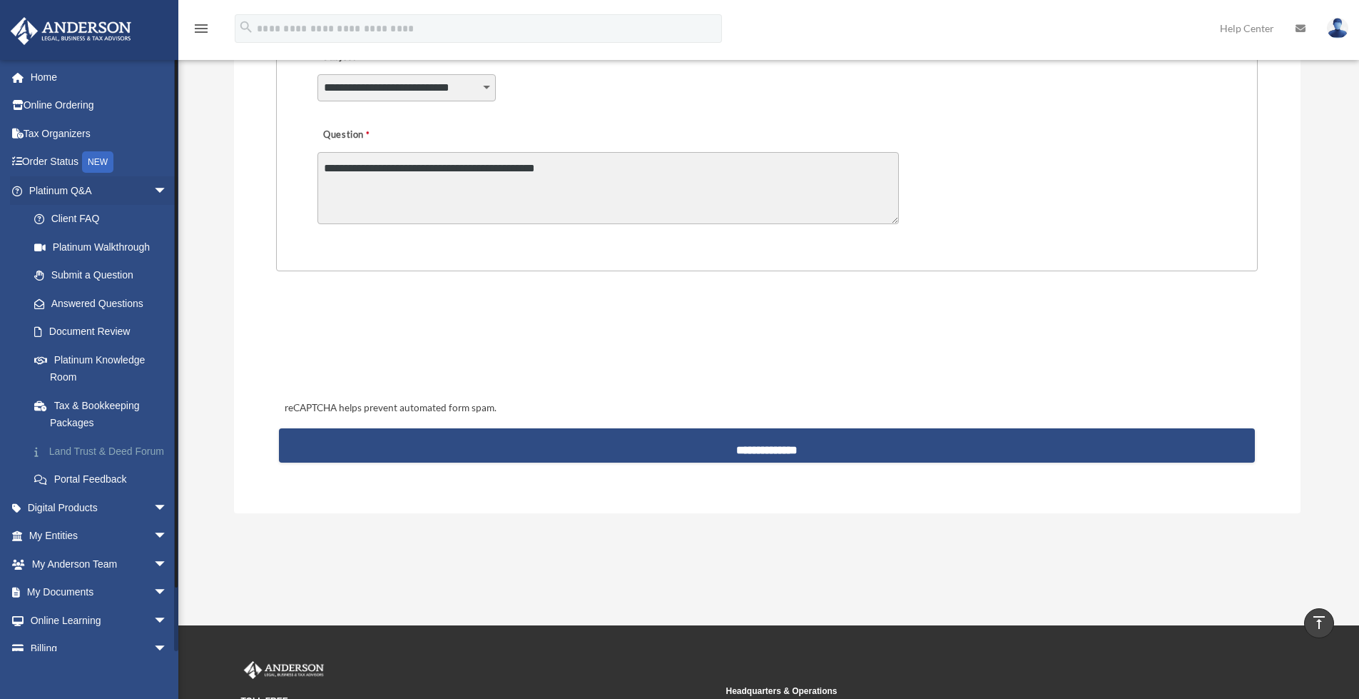
scroll to position [428, 0]
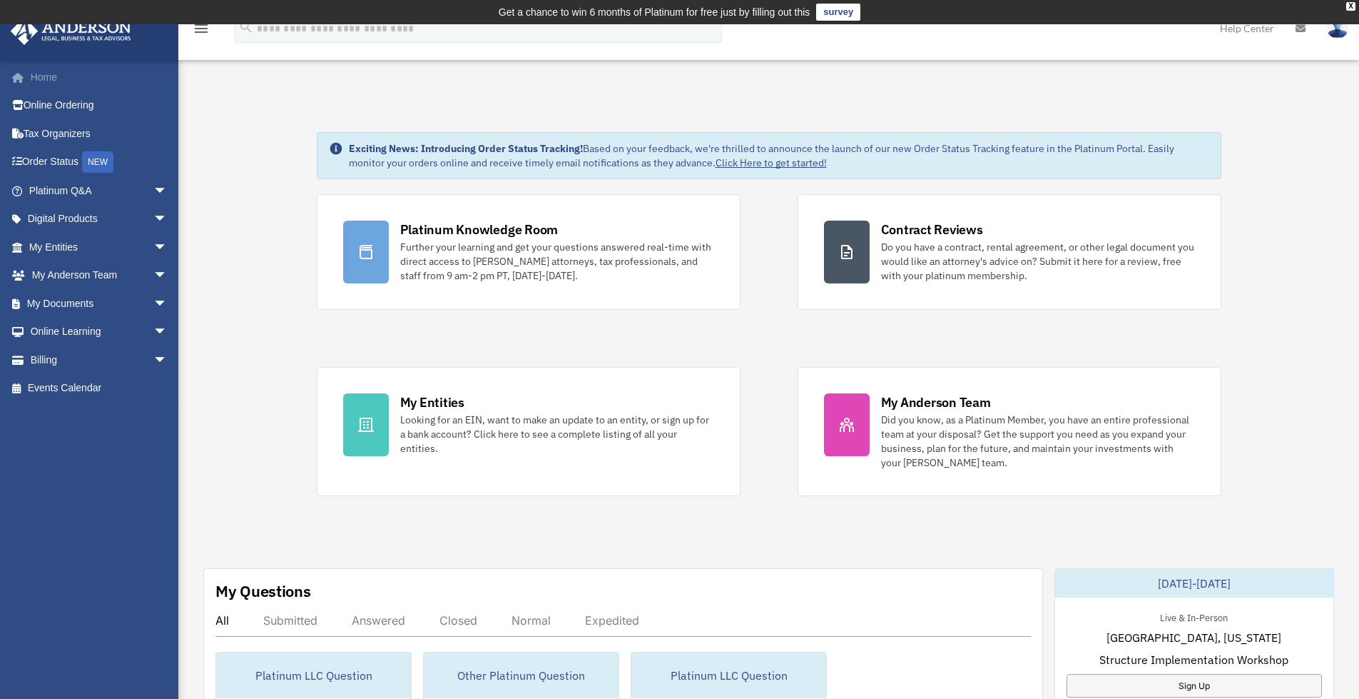
click at [39, 81] on link "Home" at bounding box center [99, 77] width 179 height 29
click at [153, 206] on span "arrow_drop_down" at bounding box center [167, 219] width 29 height 29
